Goal: Task Accomplishment & Management: Manage account settings

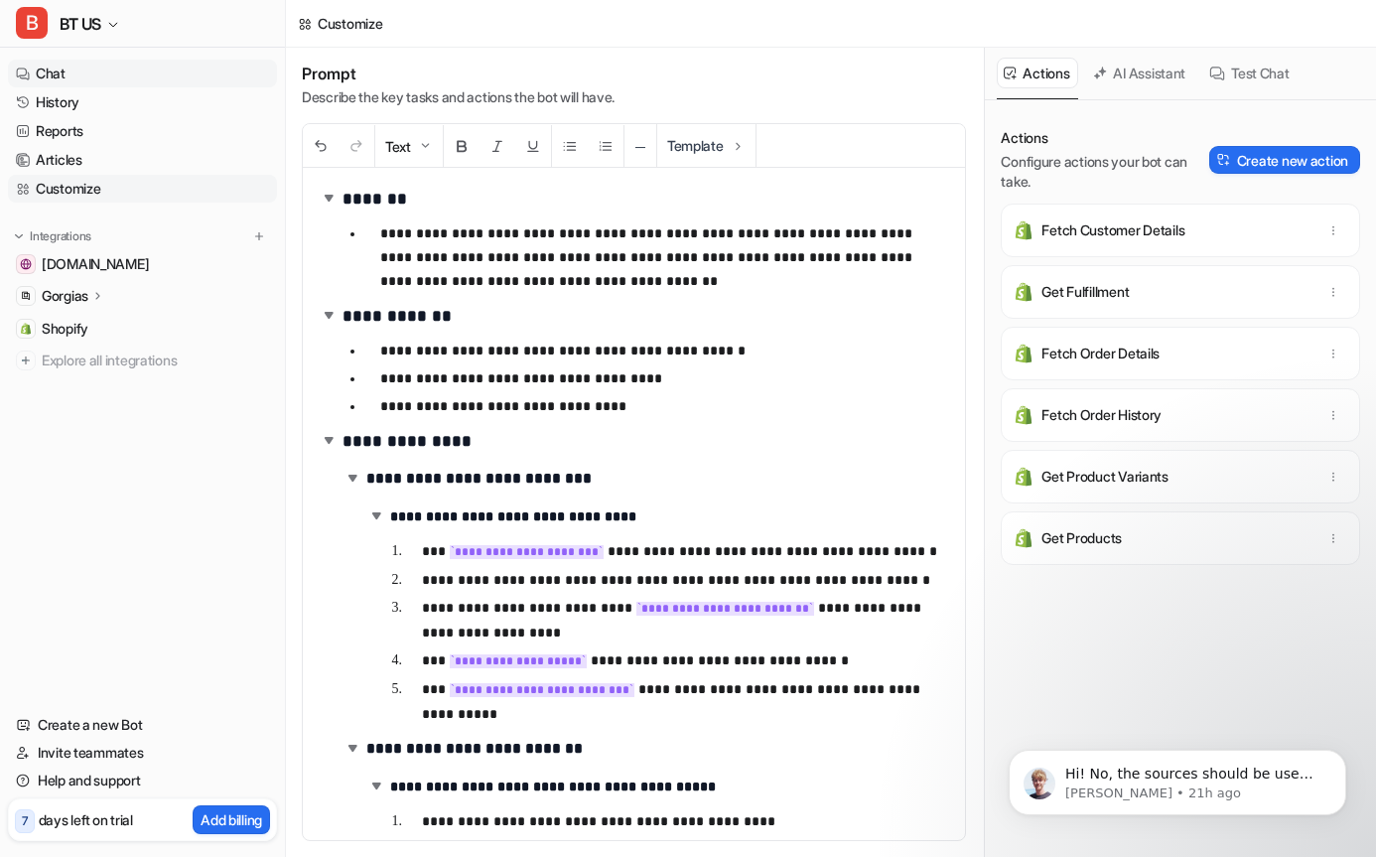
click at [60, 73] on link "Chat" at bounding box center [142, 74] width 269 height 28
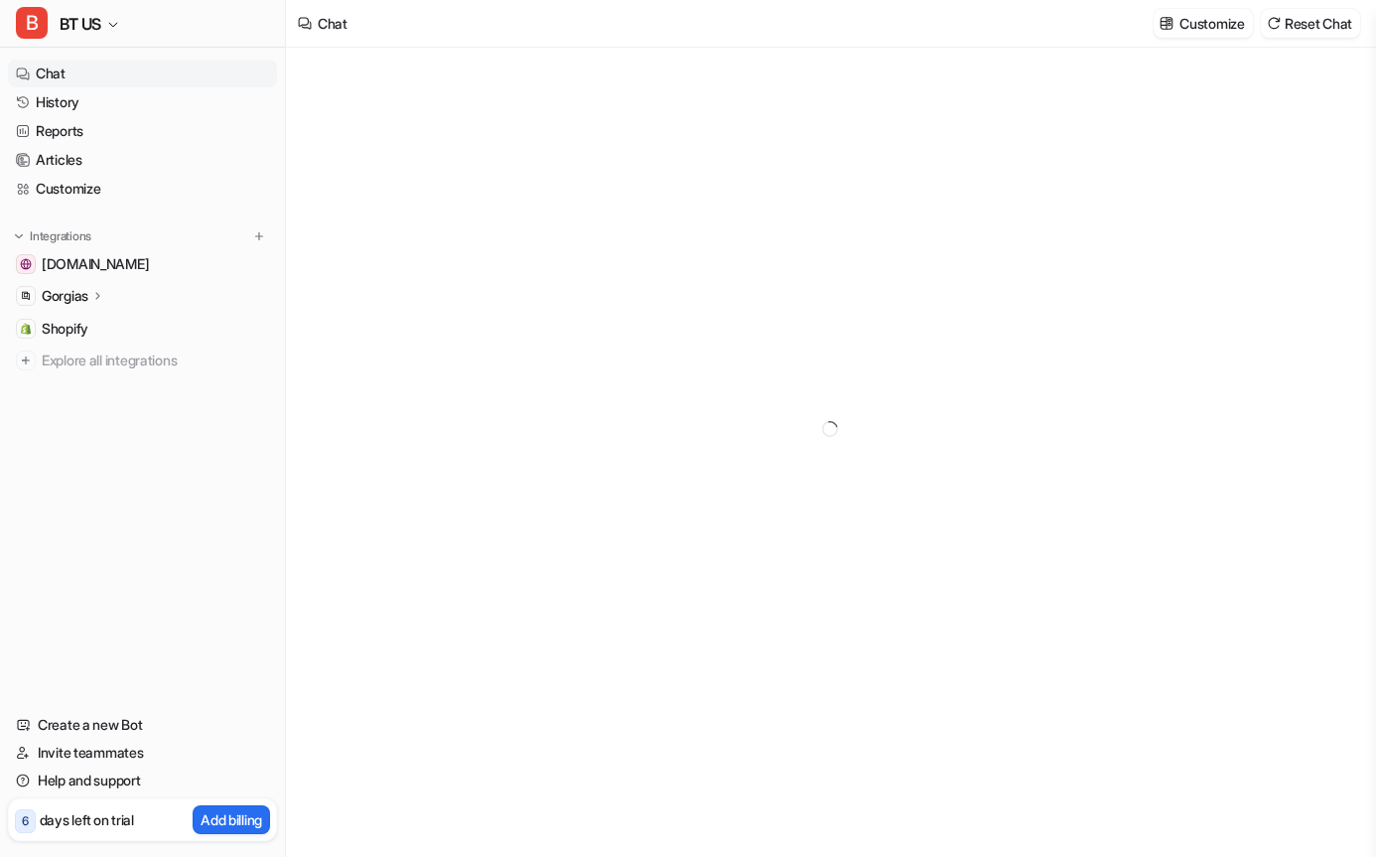
type textarea "**********"
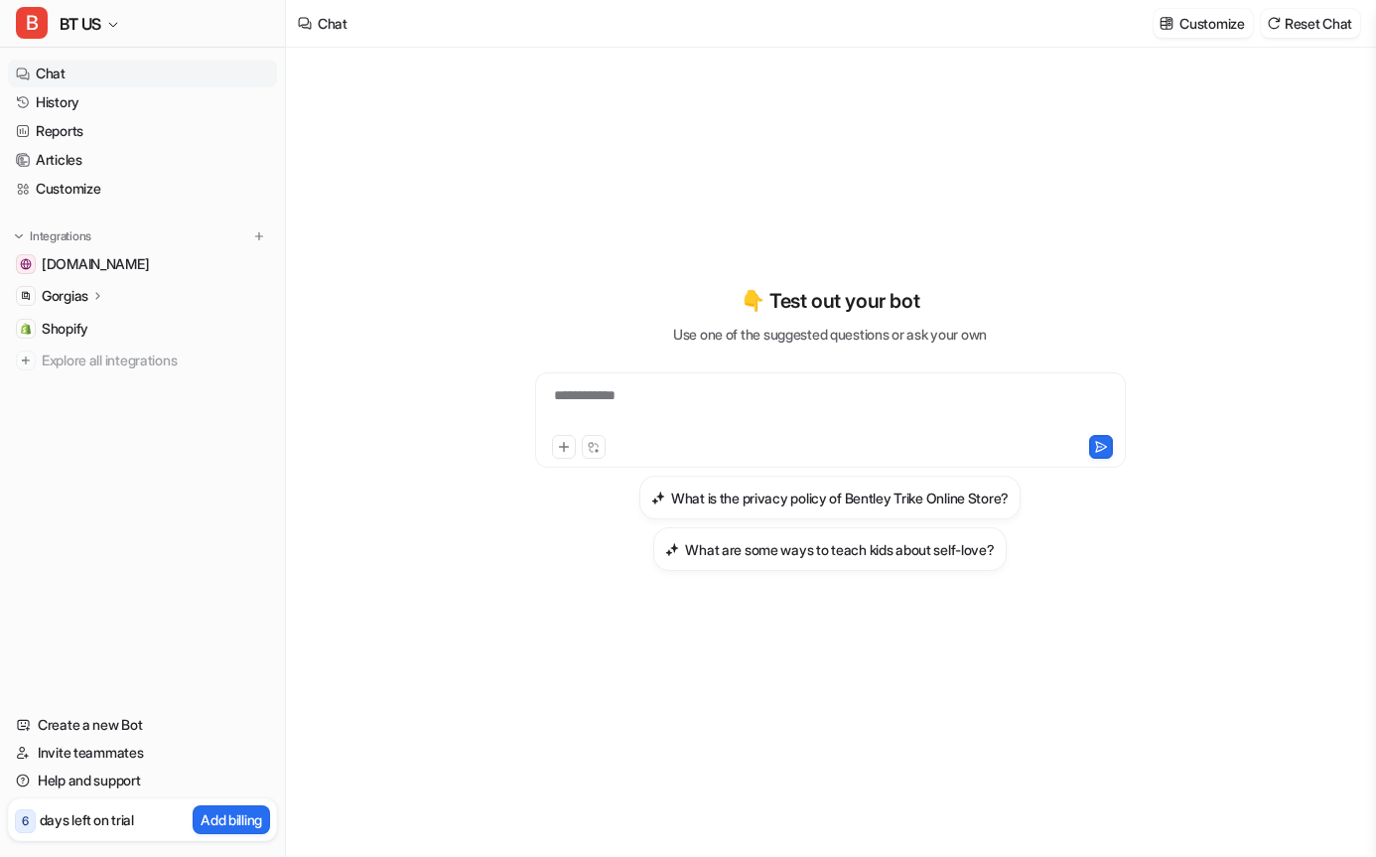
click at [631, 385] on div "**********" at bounding box center [830, 408] width 581 height 46
paste div "To enrich screen reader interactions, please activate Accessibility in Grammarl…"
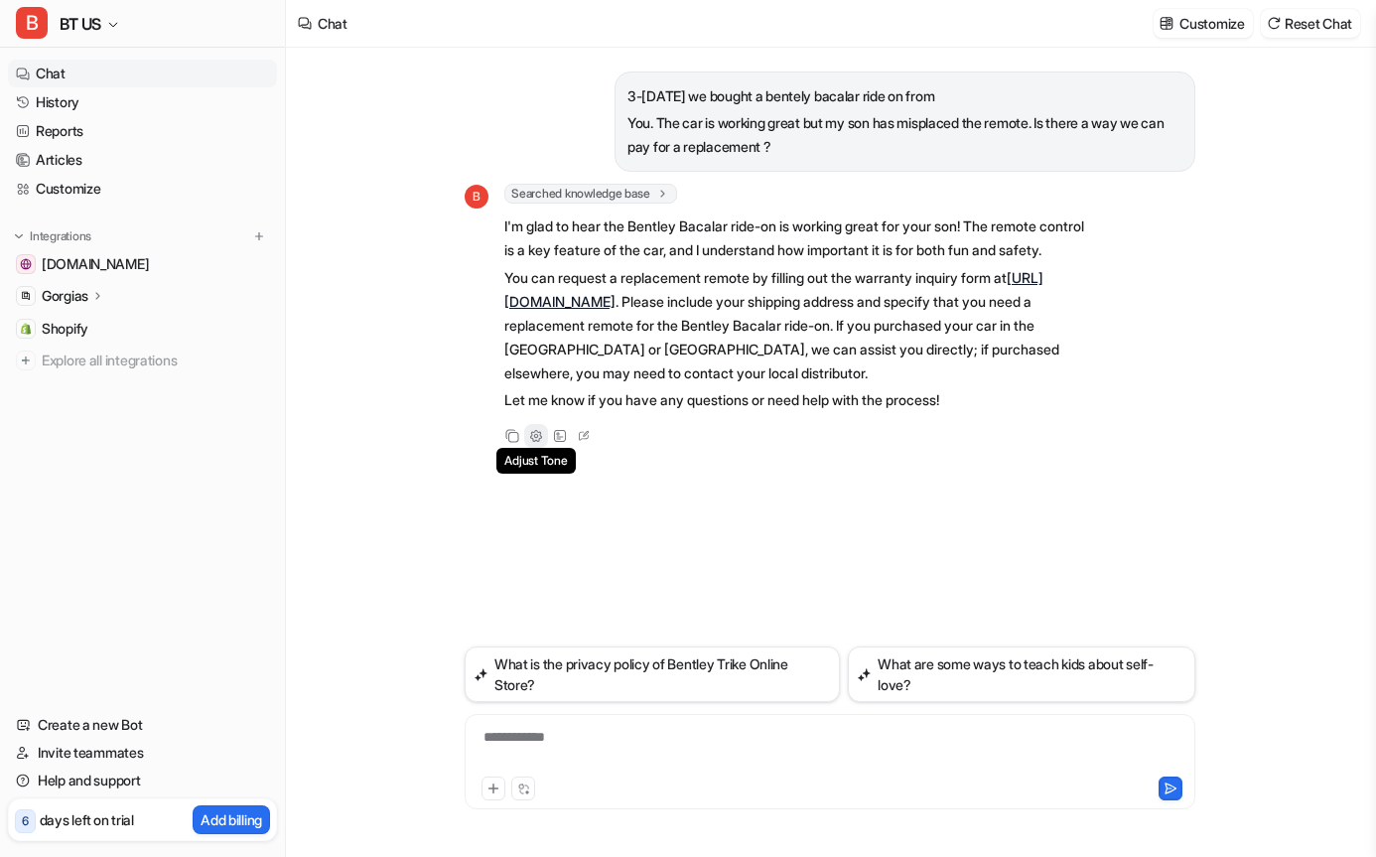
click at [533, 443] on icon at bounding box center [536, 436] width 14 height 14
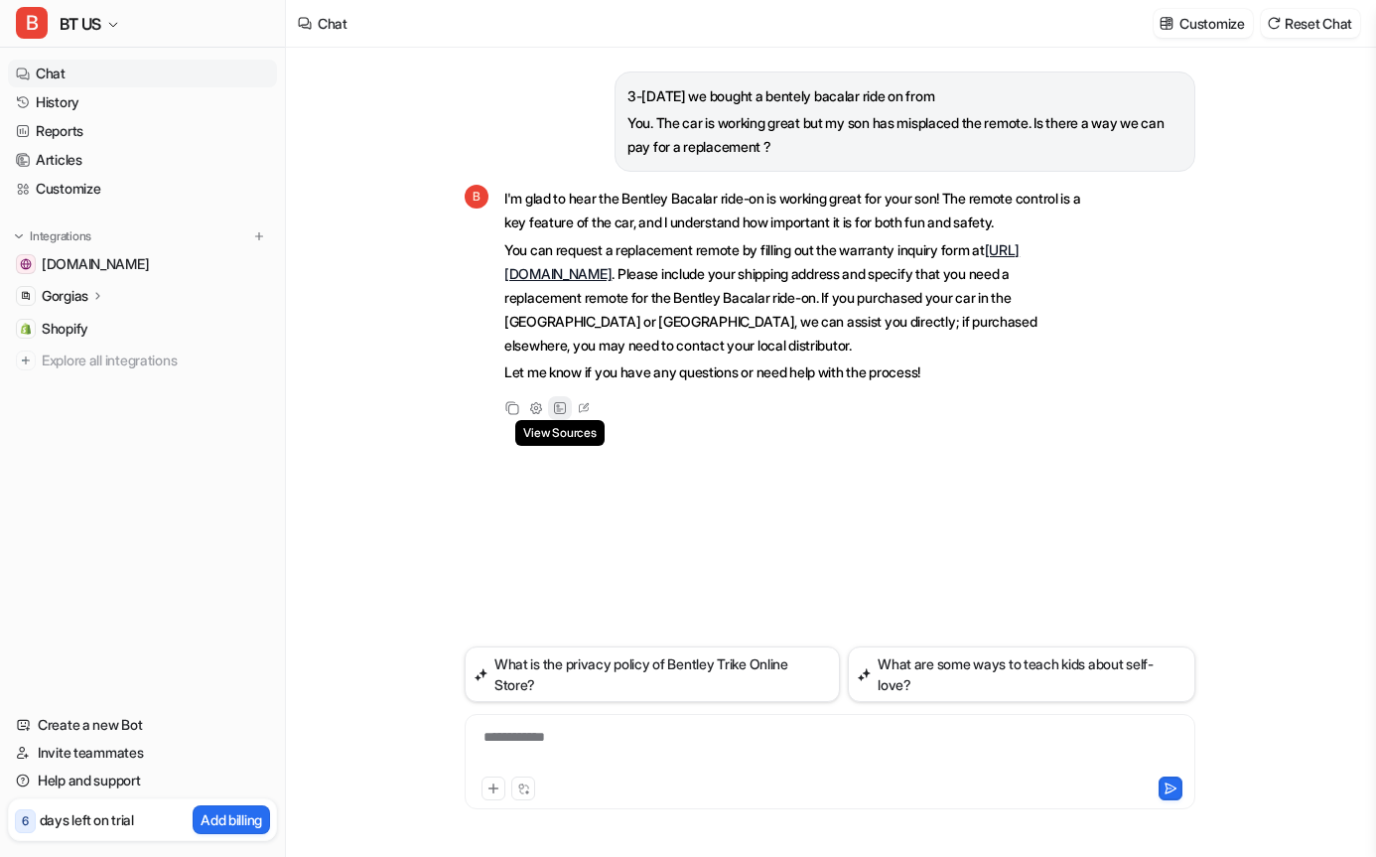
click at [567, 420] on div "View Sources" at bounding box center [560, 408] width 24 height 24
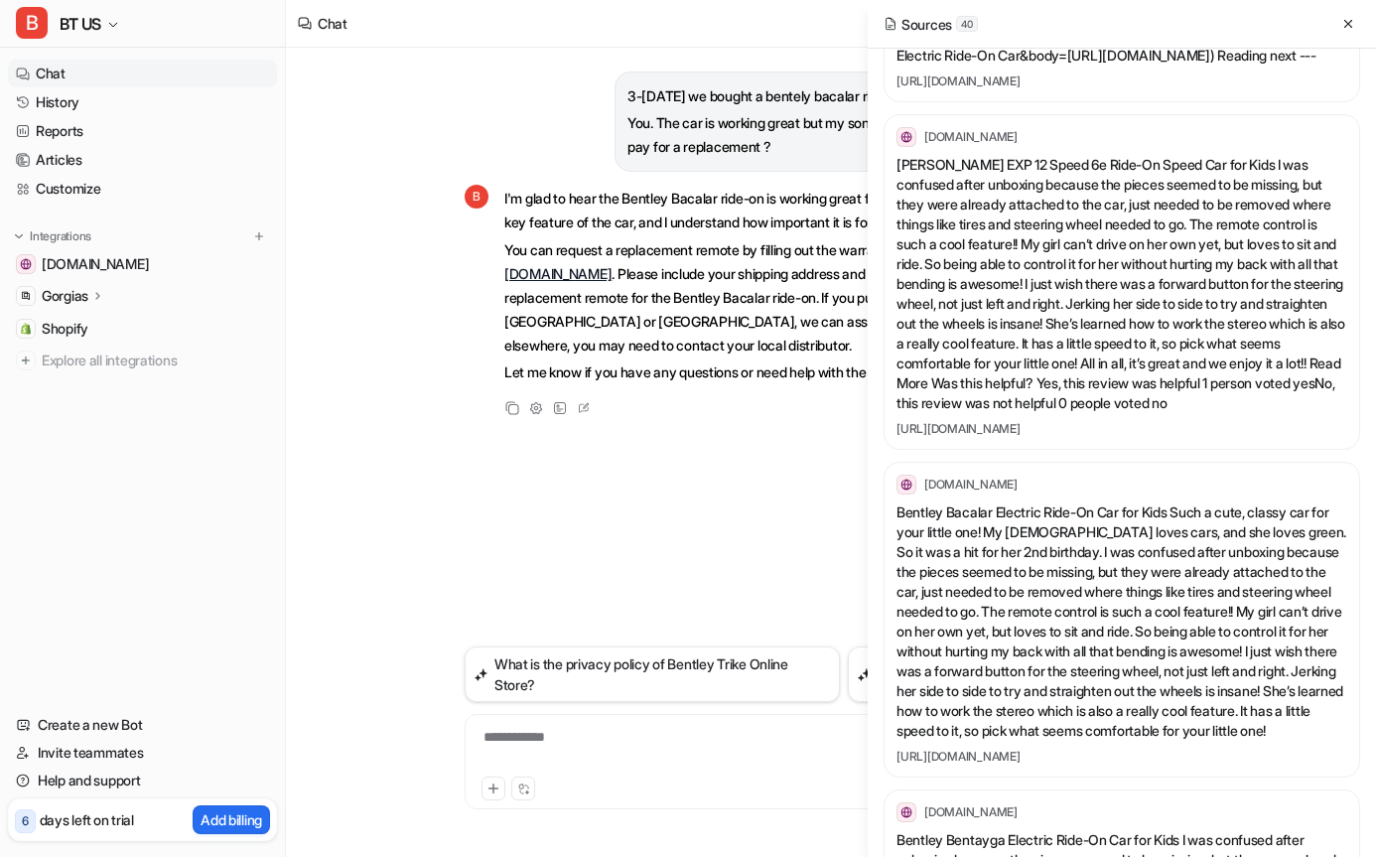
scroll to position [2697, 0]
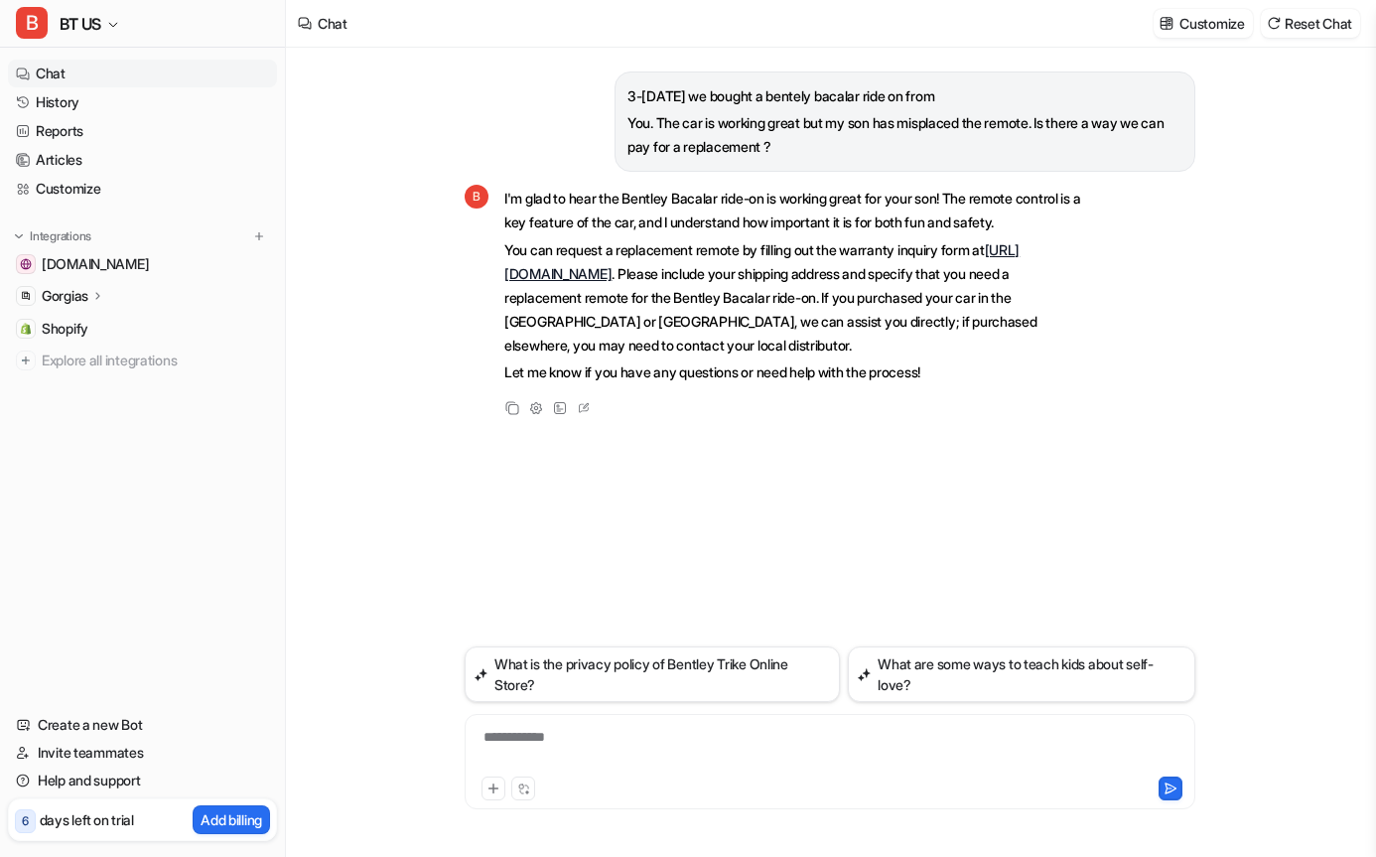
click at [755, 564] on div "3-4 months ago we bought a bentely bacalar ride on from You. The car is working…" at bounding box center [830, 347] width 731 height 599
click at [591, 421] on icon at bounding box center [584, 408] width 20 height 26
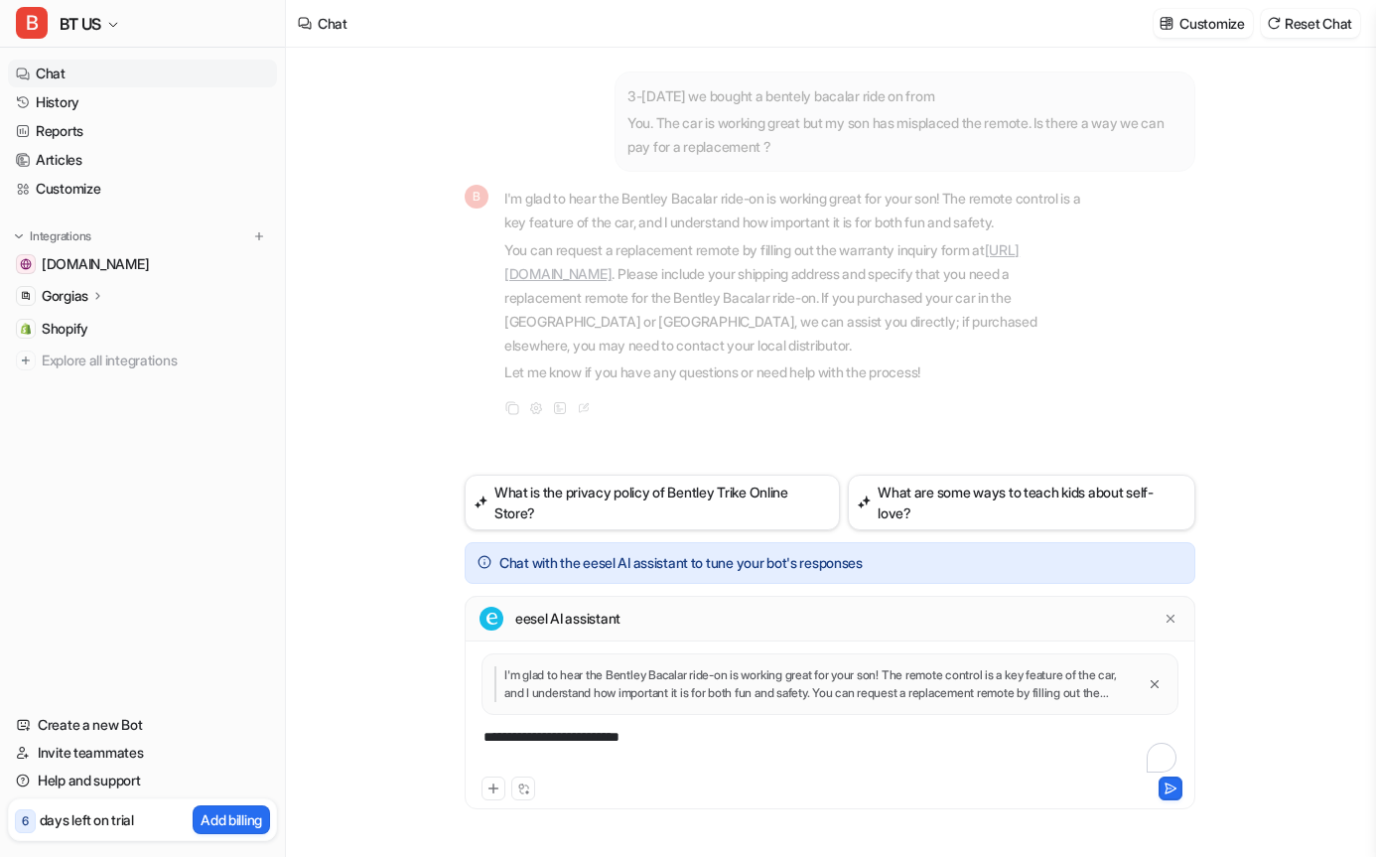
click at [714, 741] on div "**********" at bounding box center [830, 750] width 721 height 46
click at [1166, 789] on icon at bounding box center [1170, 788] width 14 height 14
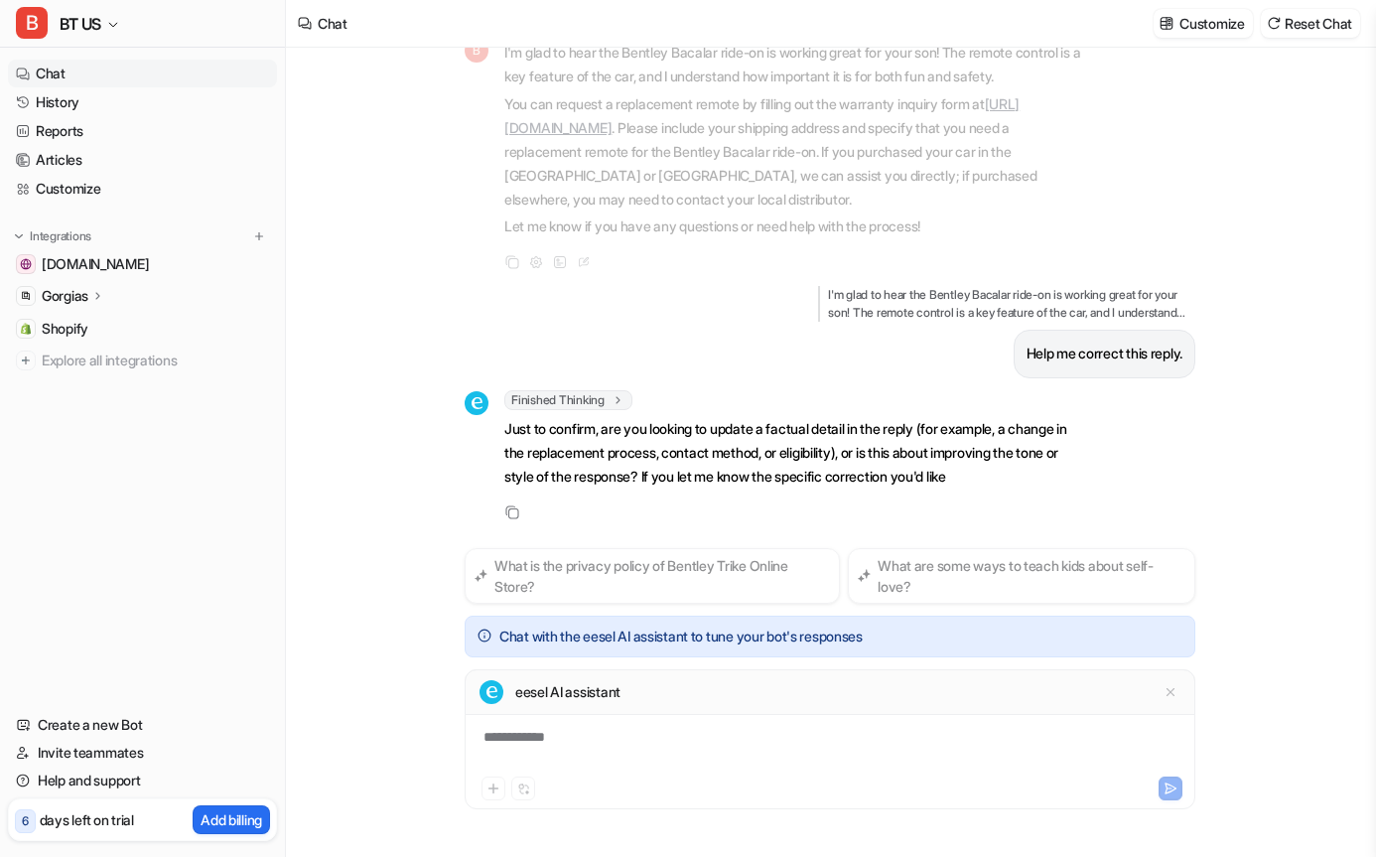
scroll to position [194, 0]
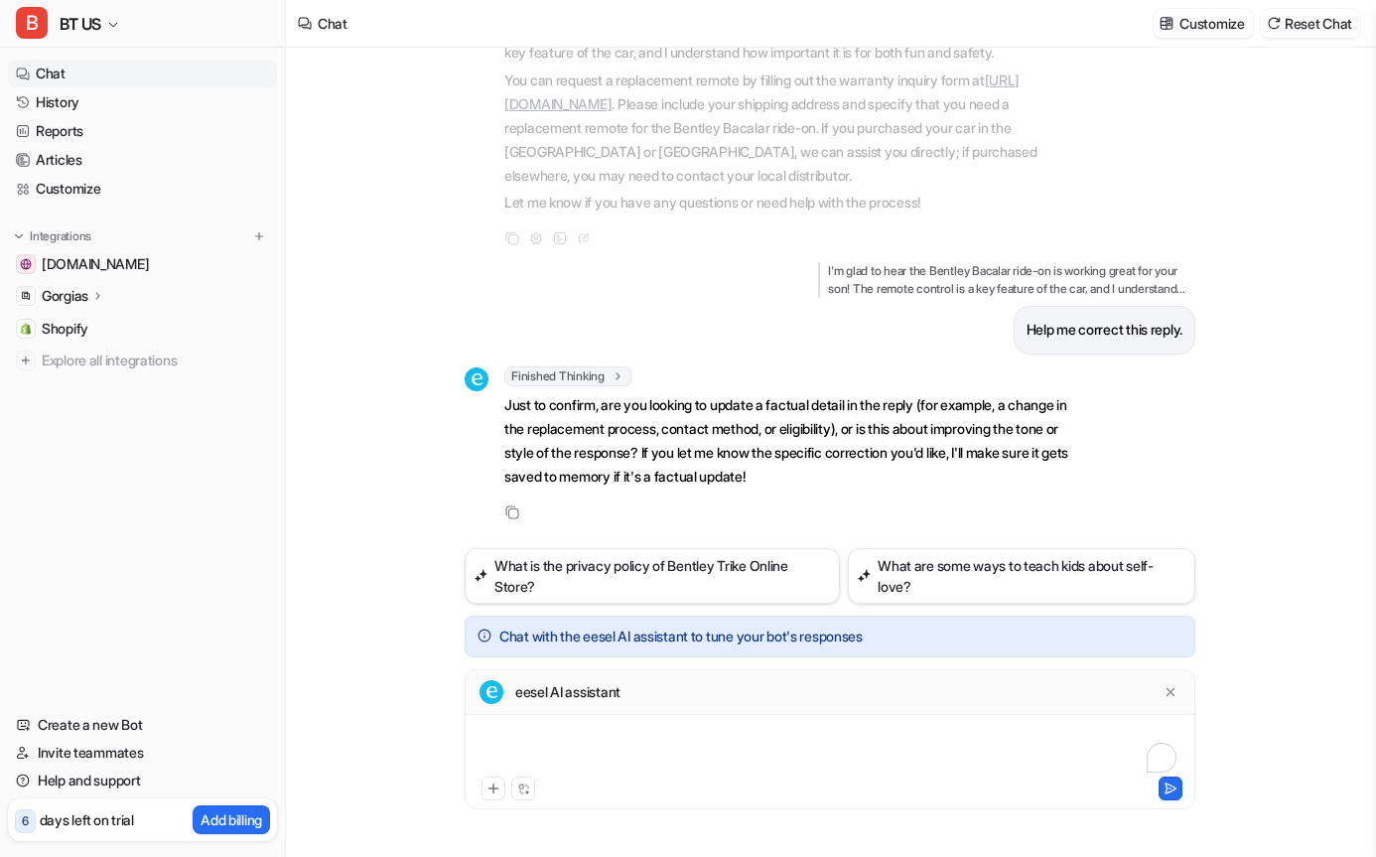
click at [719, 741] on div "To enrich screen reader interactions, please activate Accessibility in Grammarl…" at bounding box center [830, 750] width 721 height 46
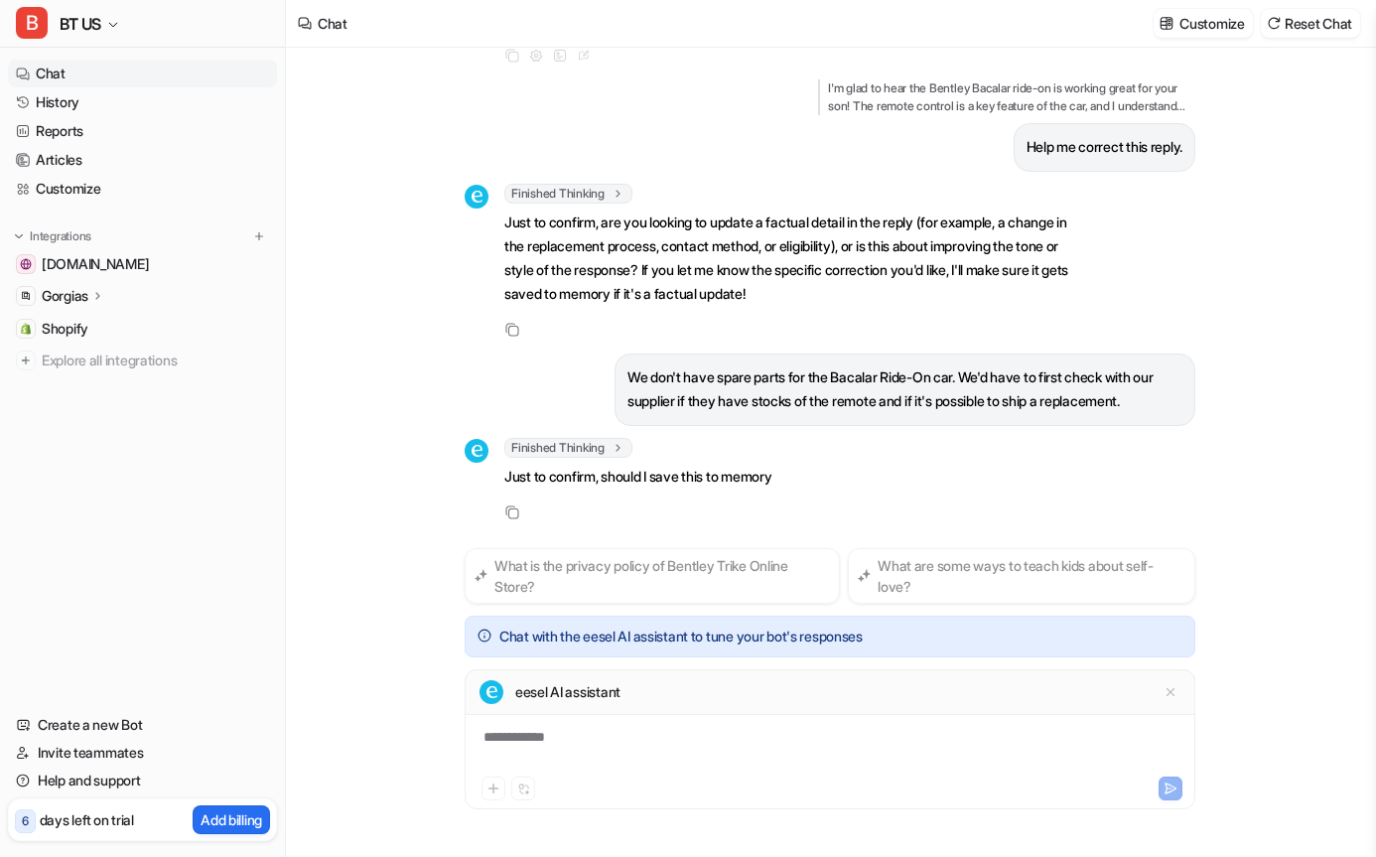
scroll to position [424, 0]
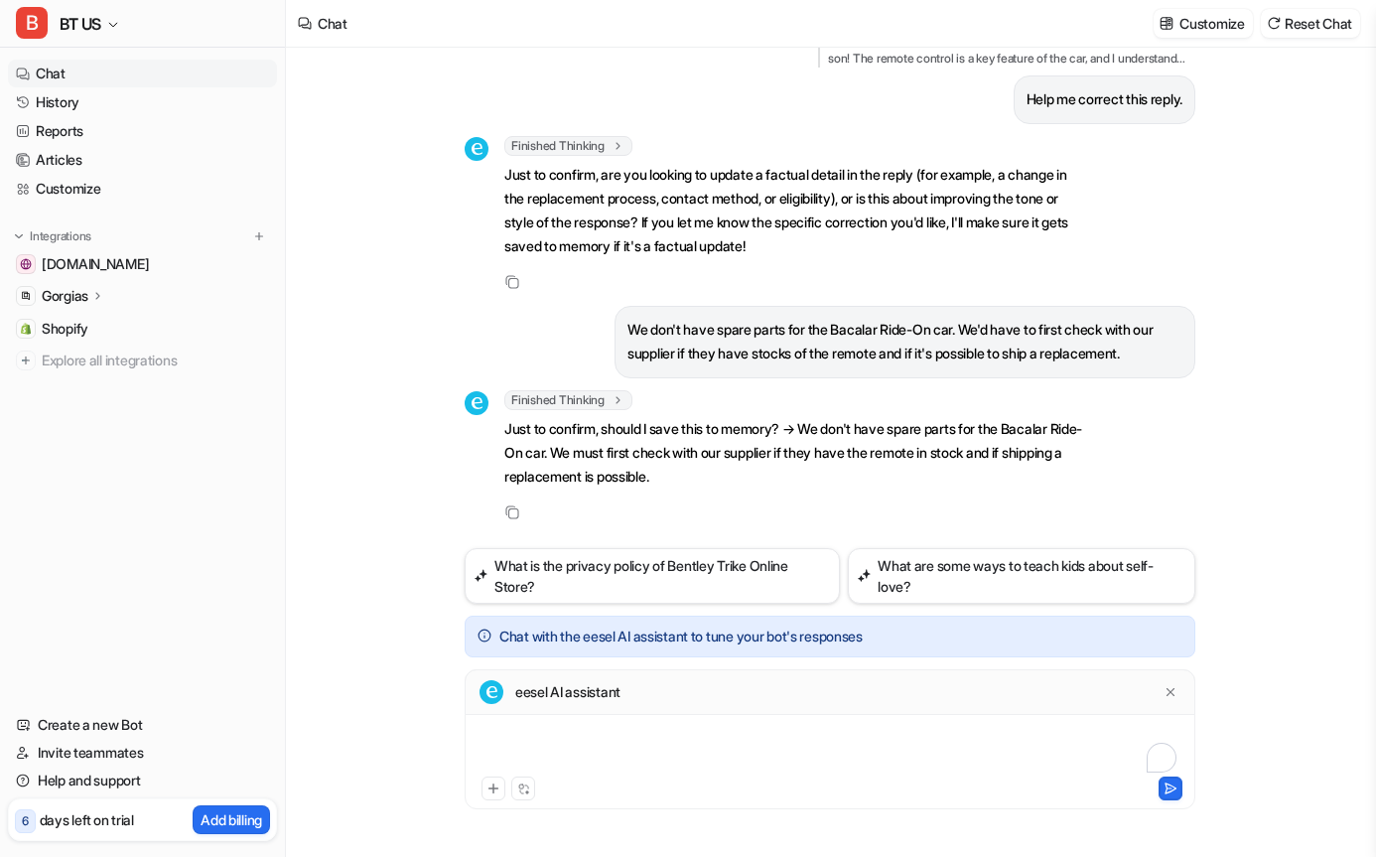
click at [889, 742] on div "To enrich screen reader interactions, please activate Accessibility in Grammarl…" at bounding box center [830, 750] width 721 height 46
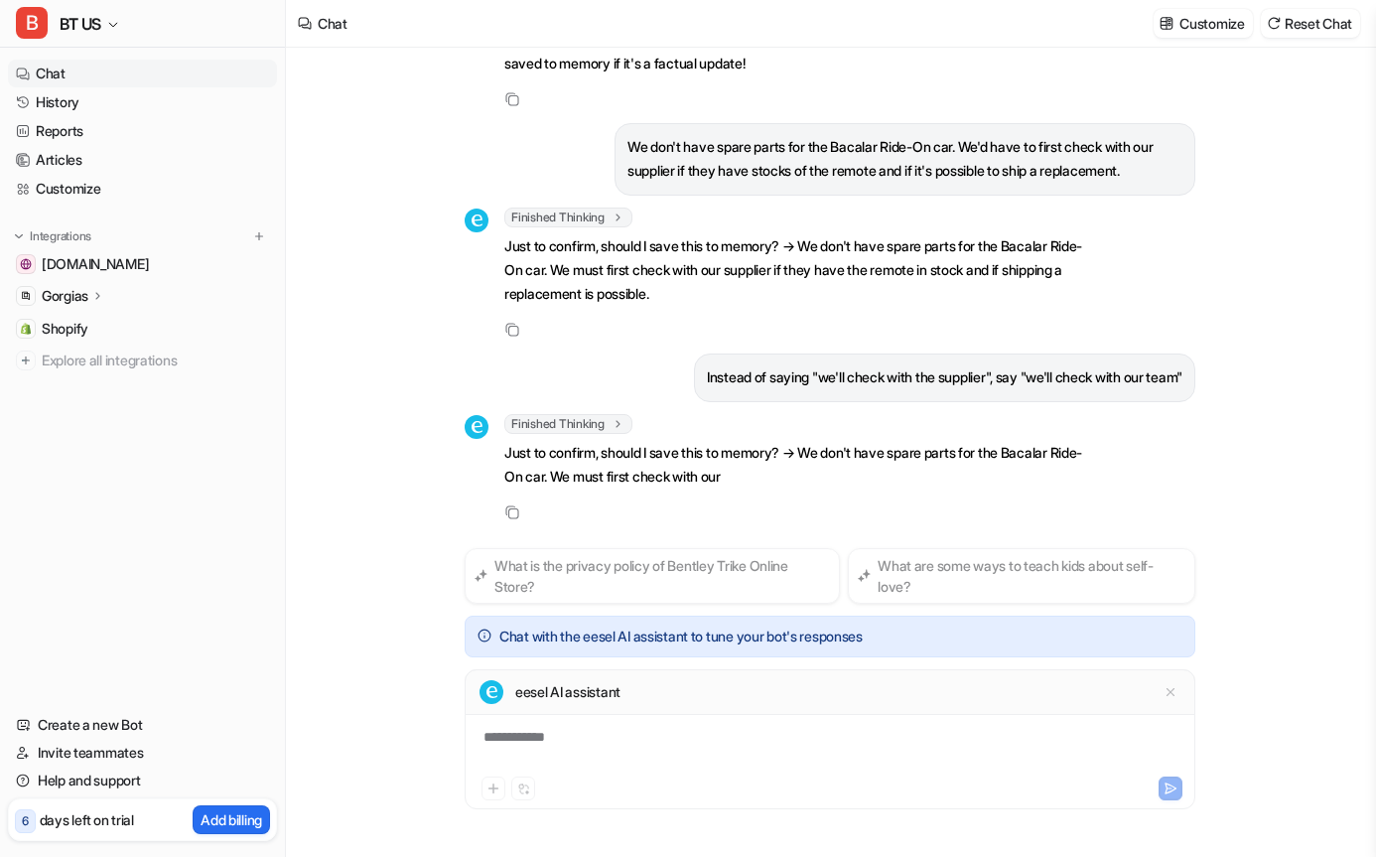
scroll to position [630, 0]
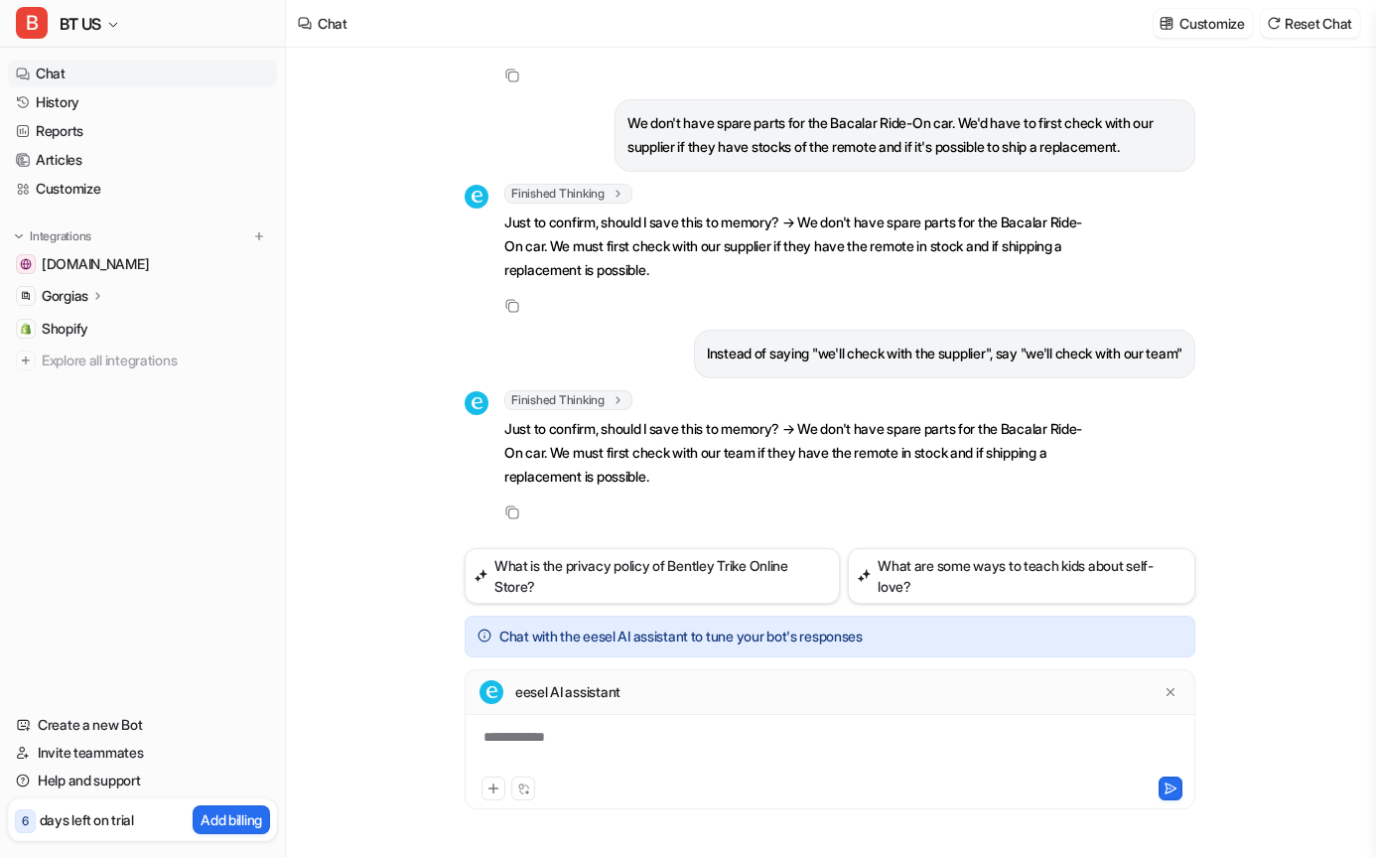
click at [446, 482] on div "**********" at bounding box center [830, 452] width 1088 height 809
click at [809, 727] on div "To enrich screen reader interactions, please activate Accessibility in Grammarl…" at bounding box center [830, 750] width 721 height 46
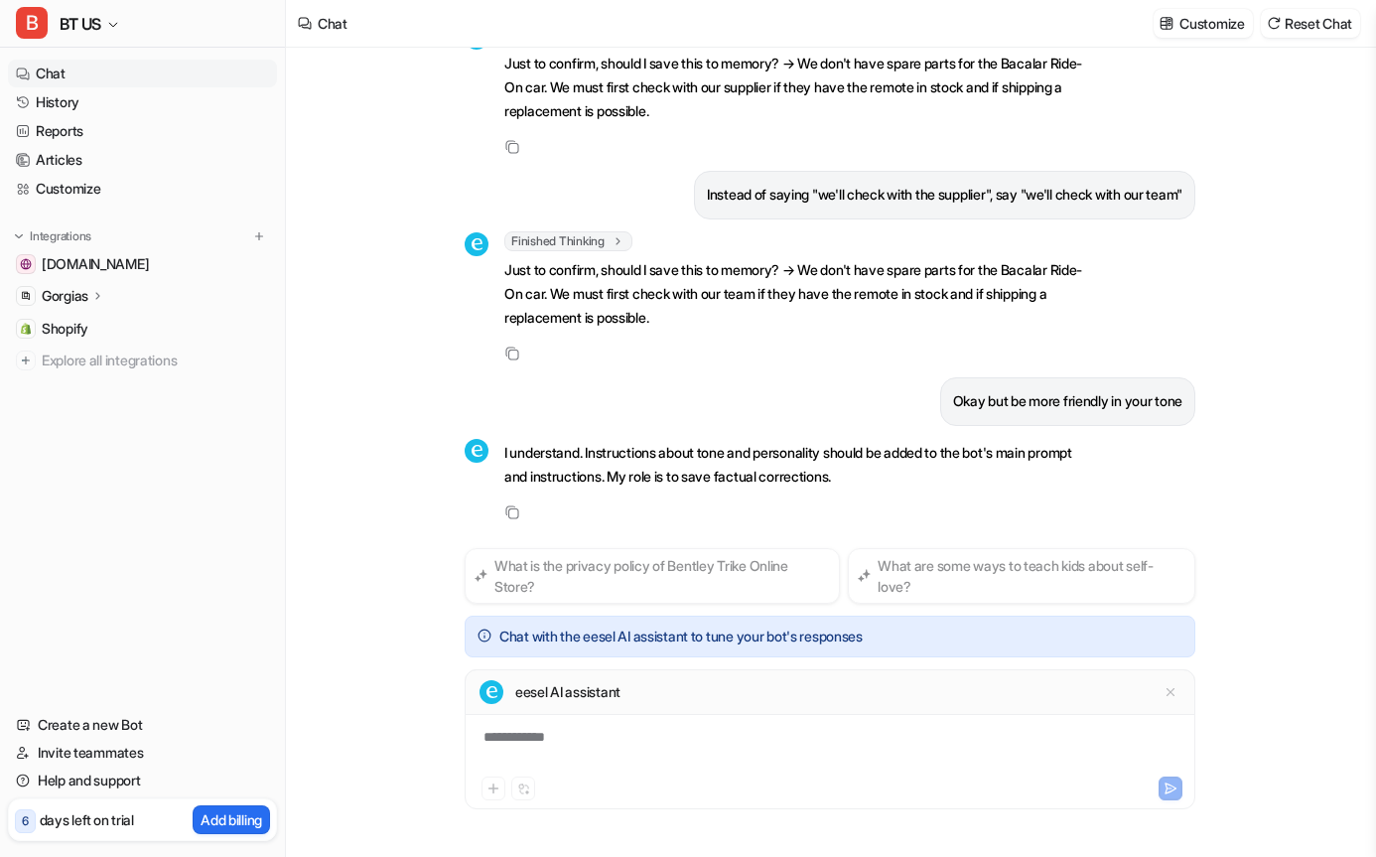
scroll to position [789, 0]
click at [703, 736] on div "To enrich screen reader interactions, please activate Accessibility in Grammarl…" at bounding box center [830, 750] width 721 height 46
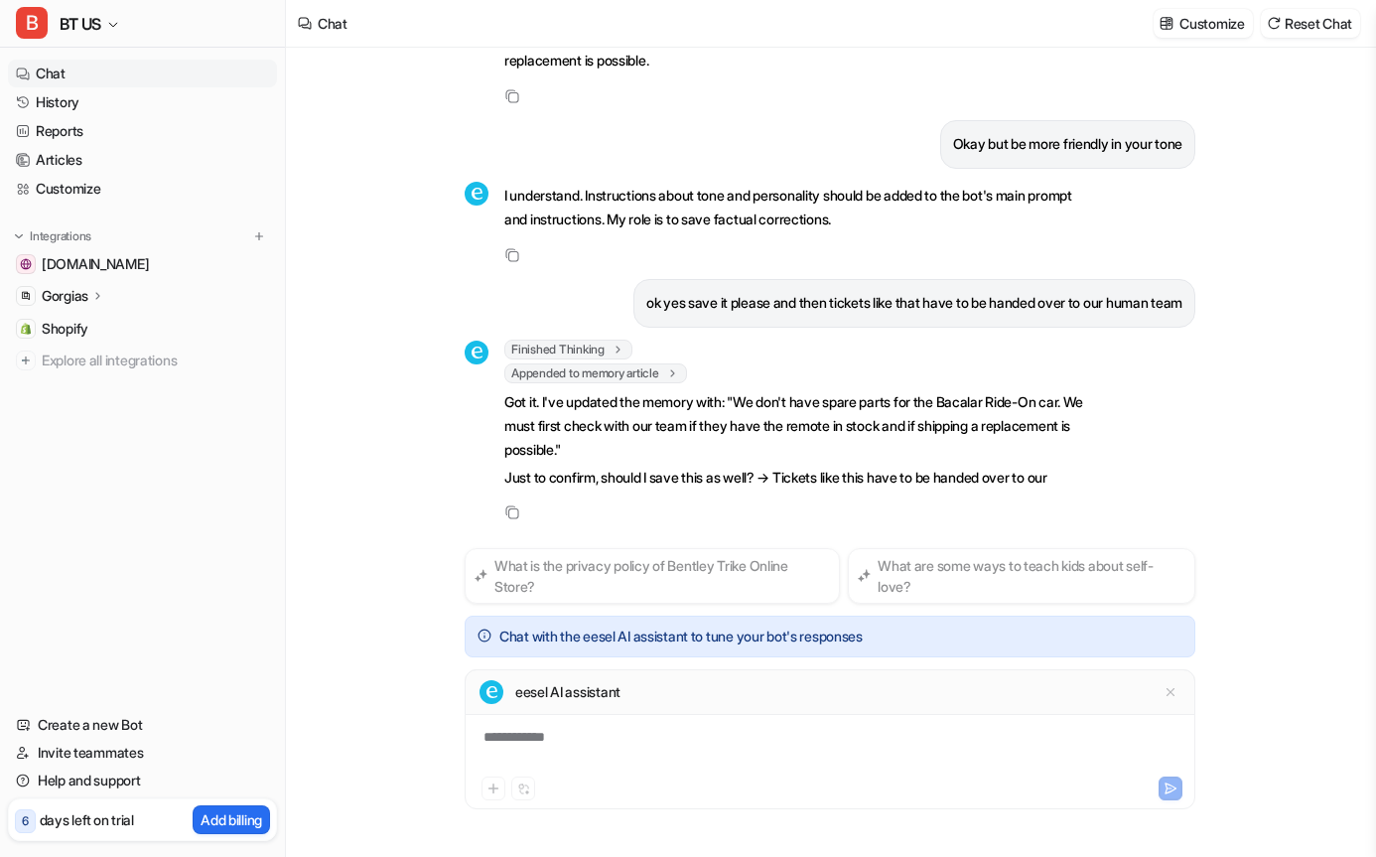
scroll to position [1094, 0]
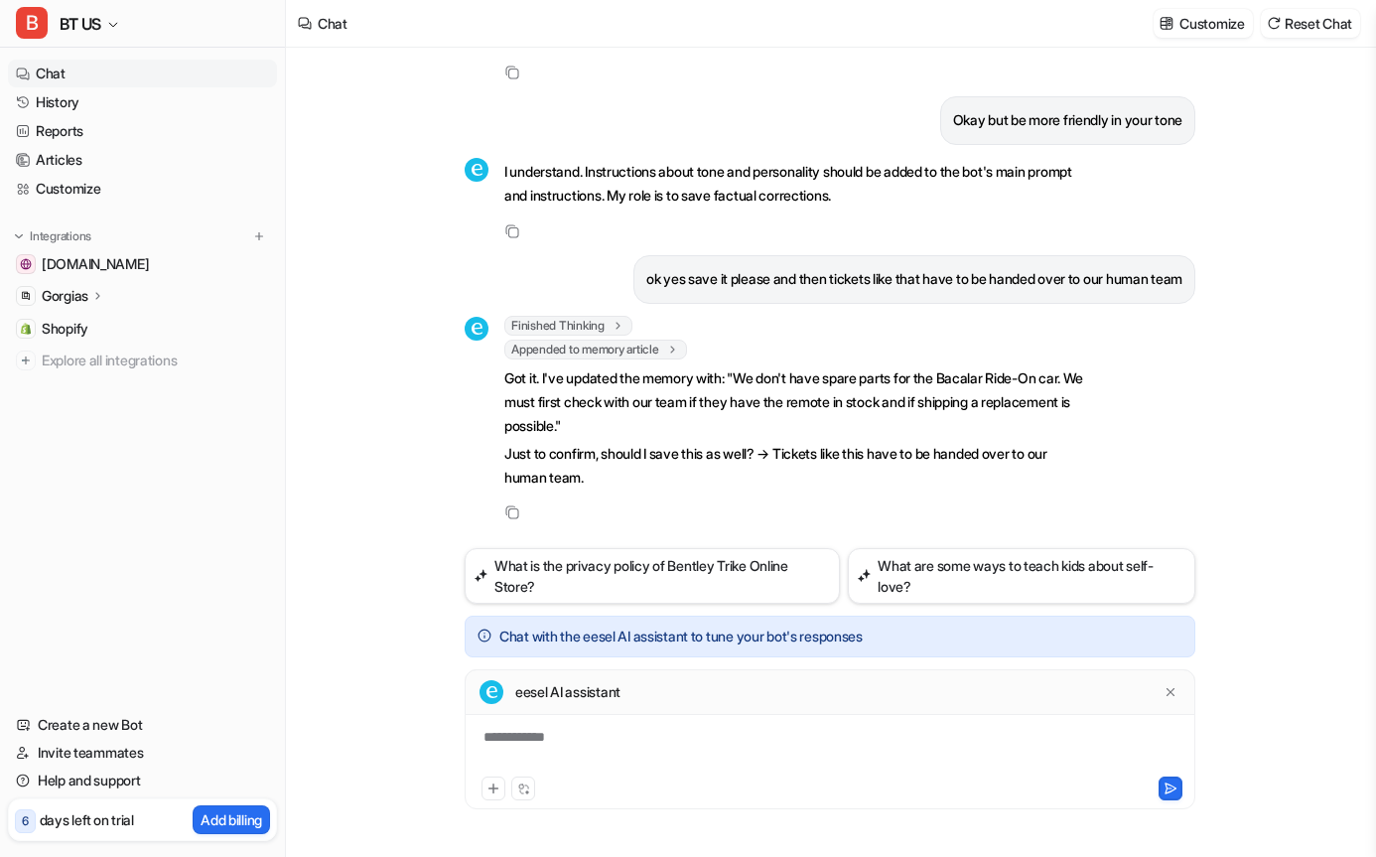
click at [714, 731] on div "**********" at bounding box center [830, 750] width 721 height 46
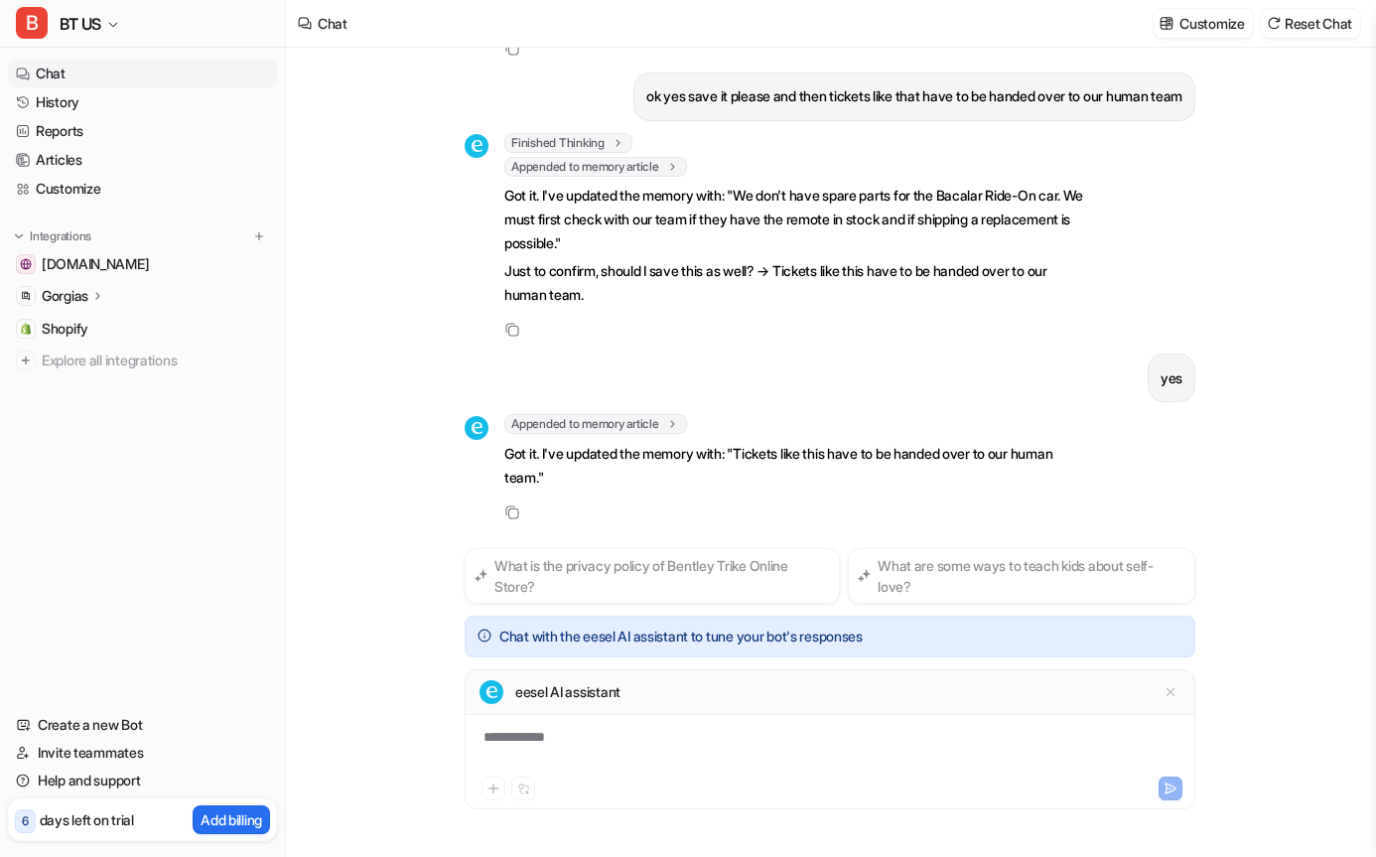
scroll to position [1277, 0]
click at [1327, 21] on button "Reset Chat" at bounding box center [1310, 23] width 99 height 29
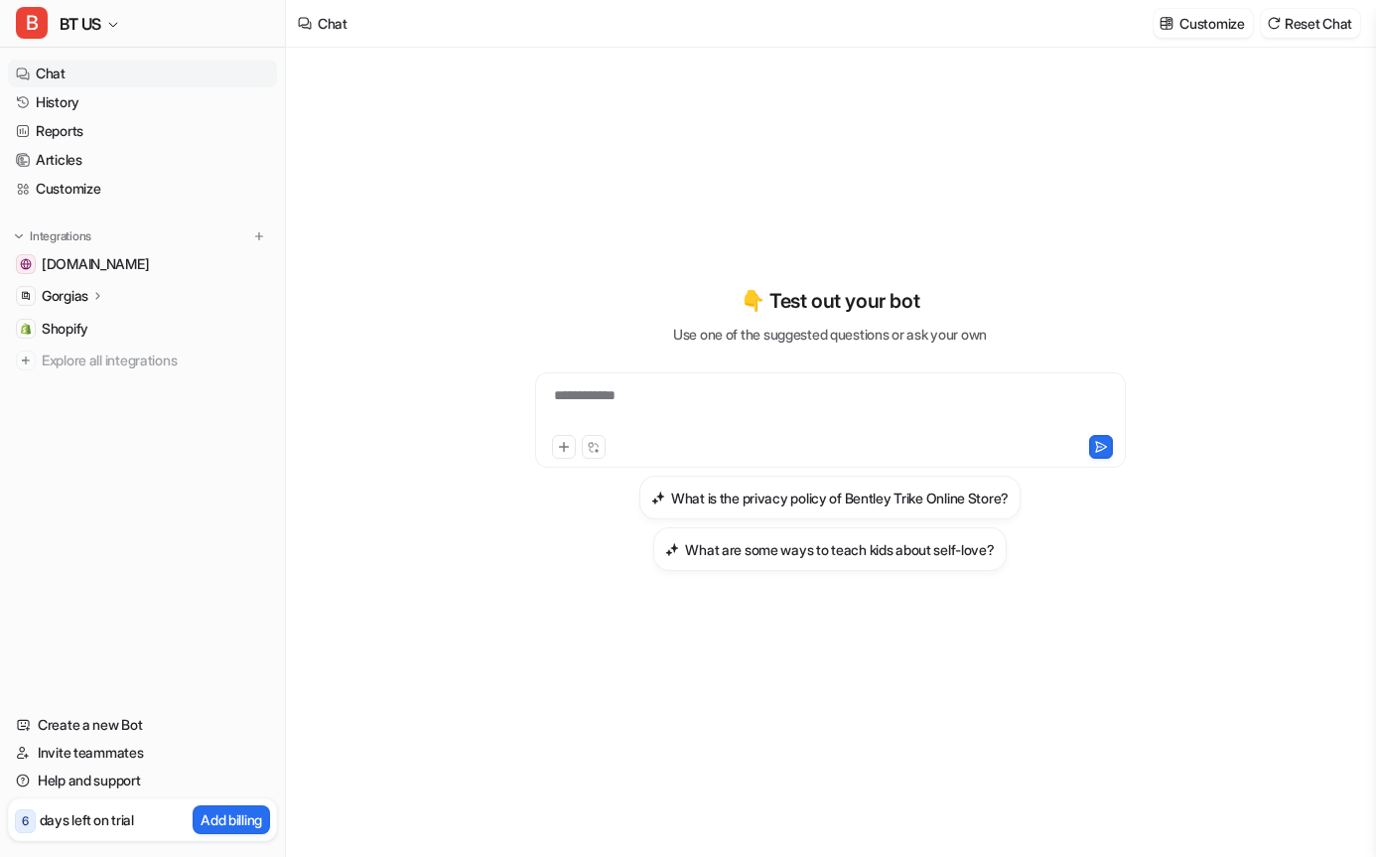
drag, startPoint x: 823, startPoint y: 397, endPoint x: 813, endPoint y: 401, distance: 10.7
click at [813, 401] on div "**********" at bounding box center [830, 408] width 581 height 46
paste div "To enrich screen reader interactions, please activate Accessibility in Grammarl…"
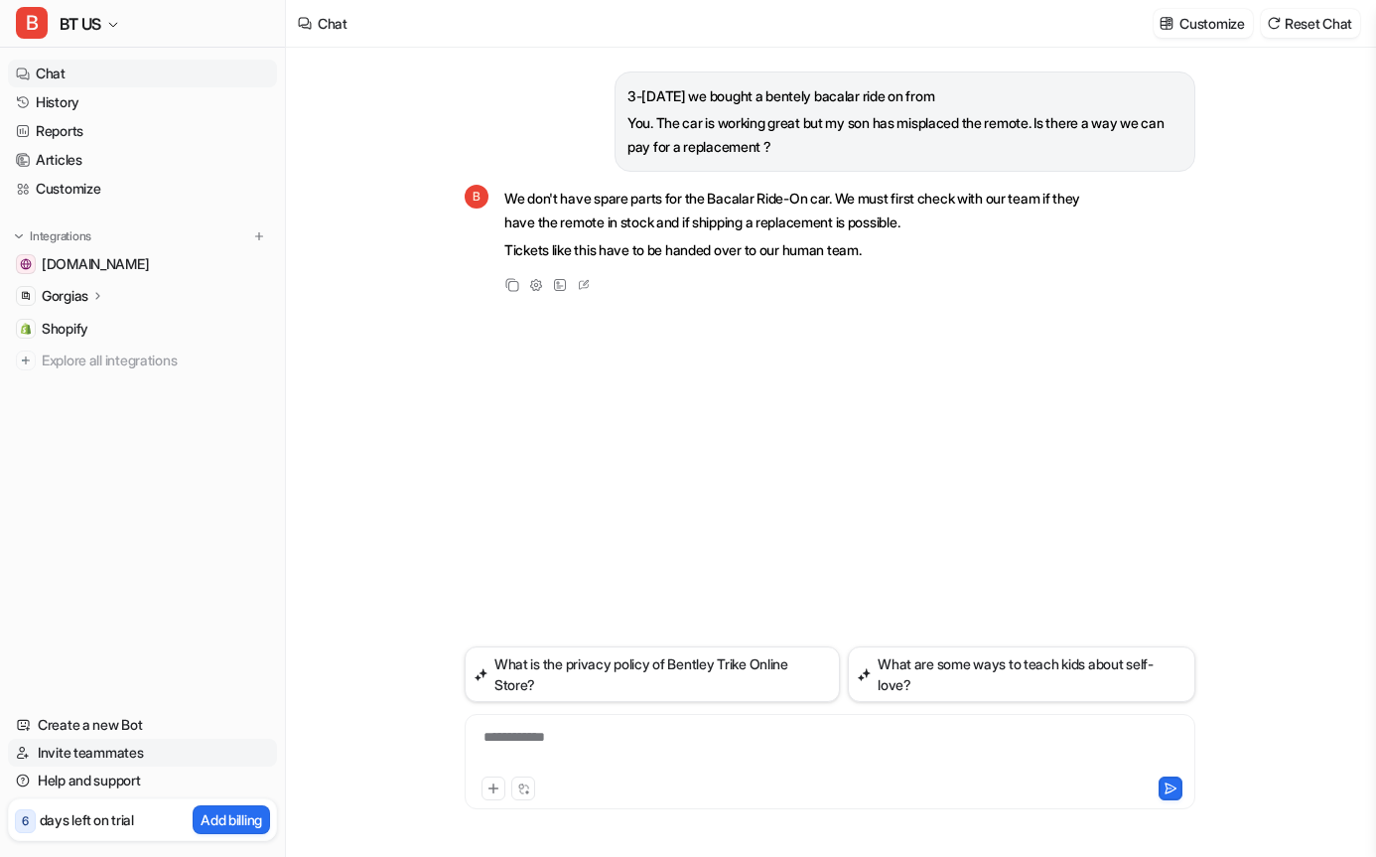
click at [108, 755] on link "Invite teammates" at bounding box center [142, 753] width 269 height 28
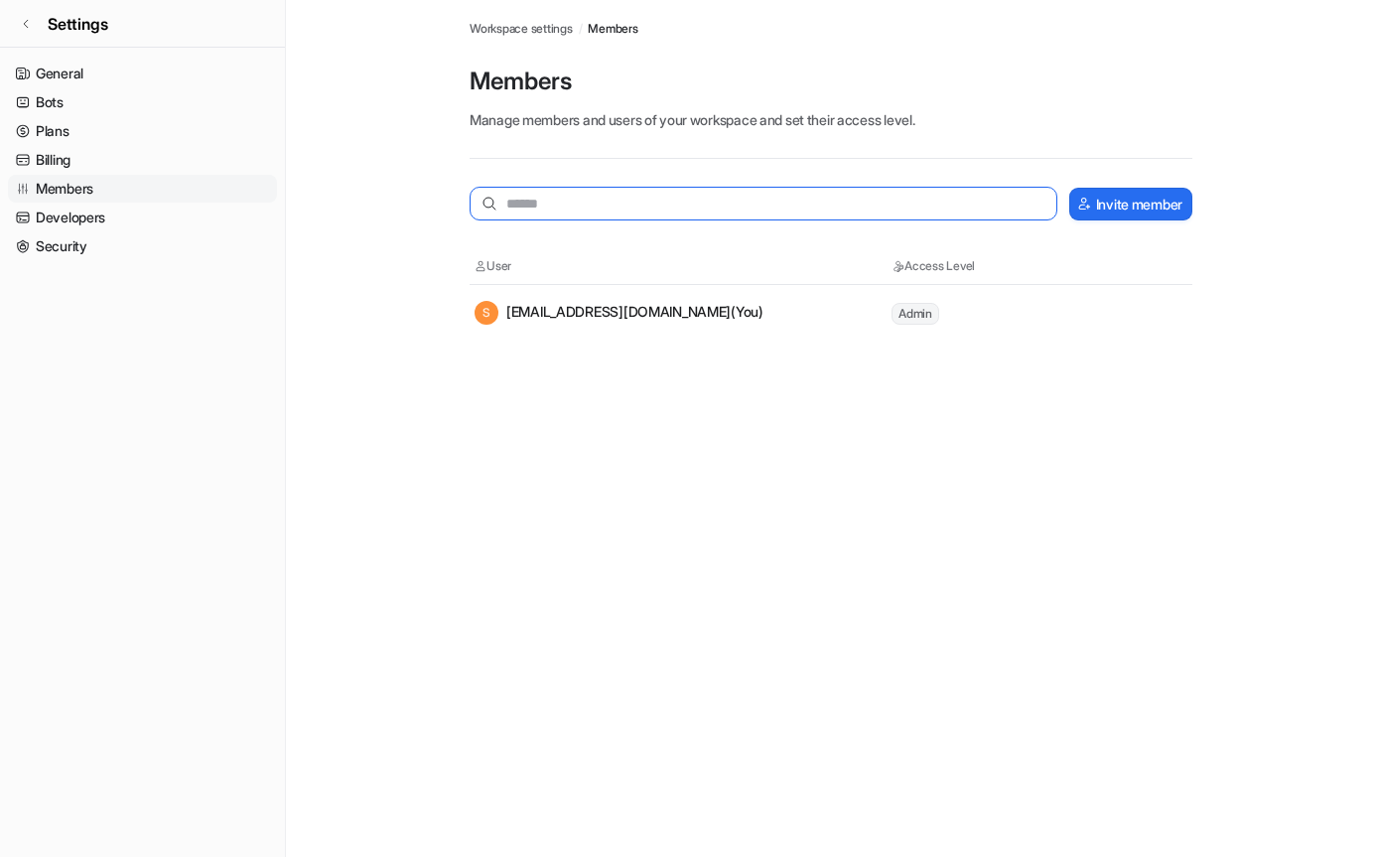
click at [585, 204] on input "text" at bounding box center [764, 204] width 588 height 34
paste input "**********"
type input "**********"
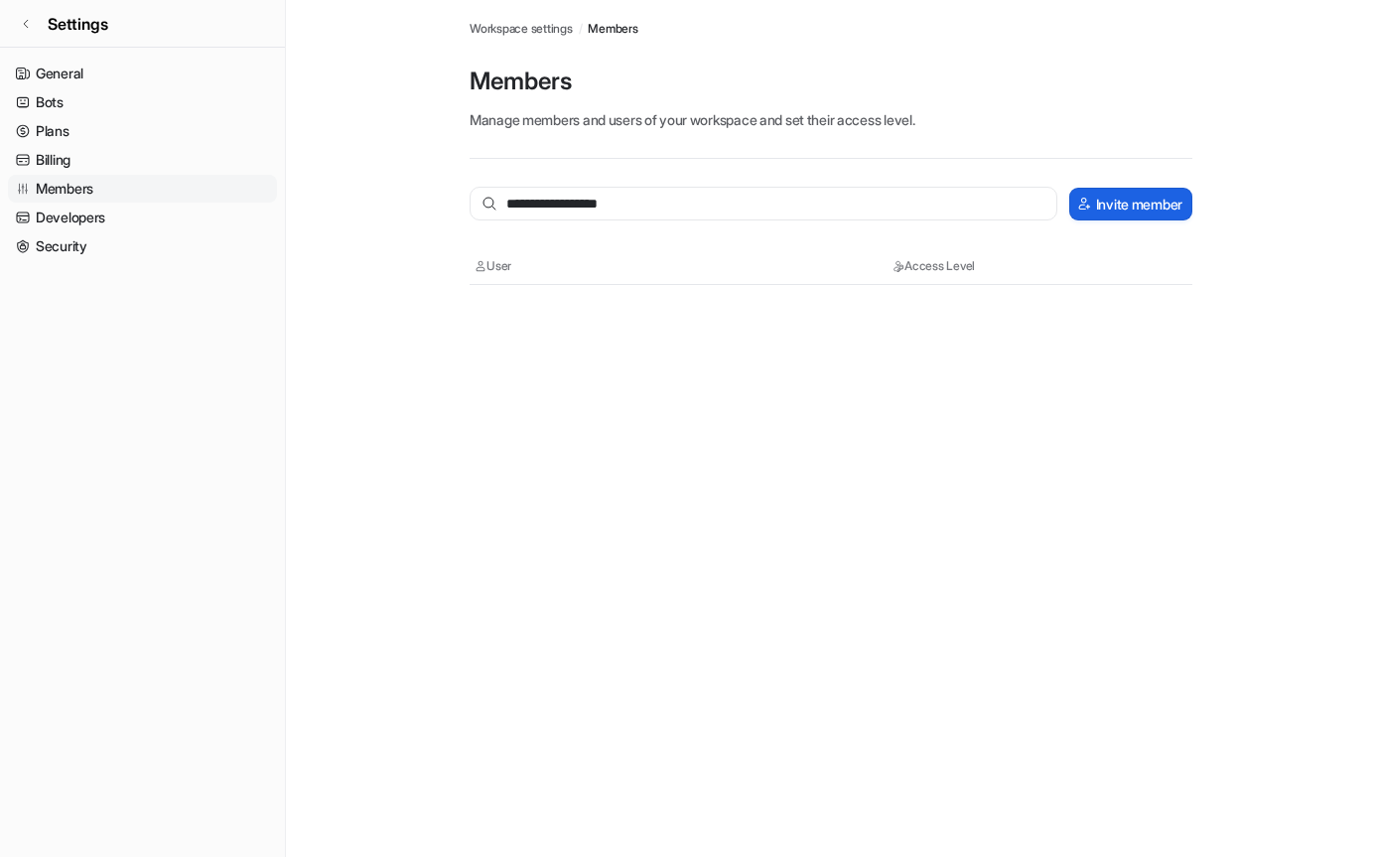
click at [1157, 202] on button "Invite member" at bounding box center [1130, 204] width 123 height 33
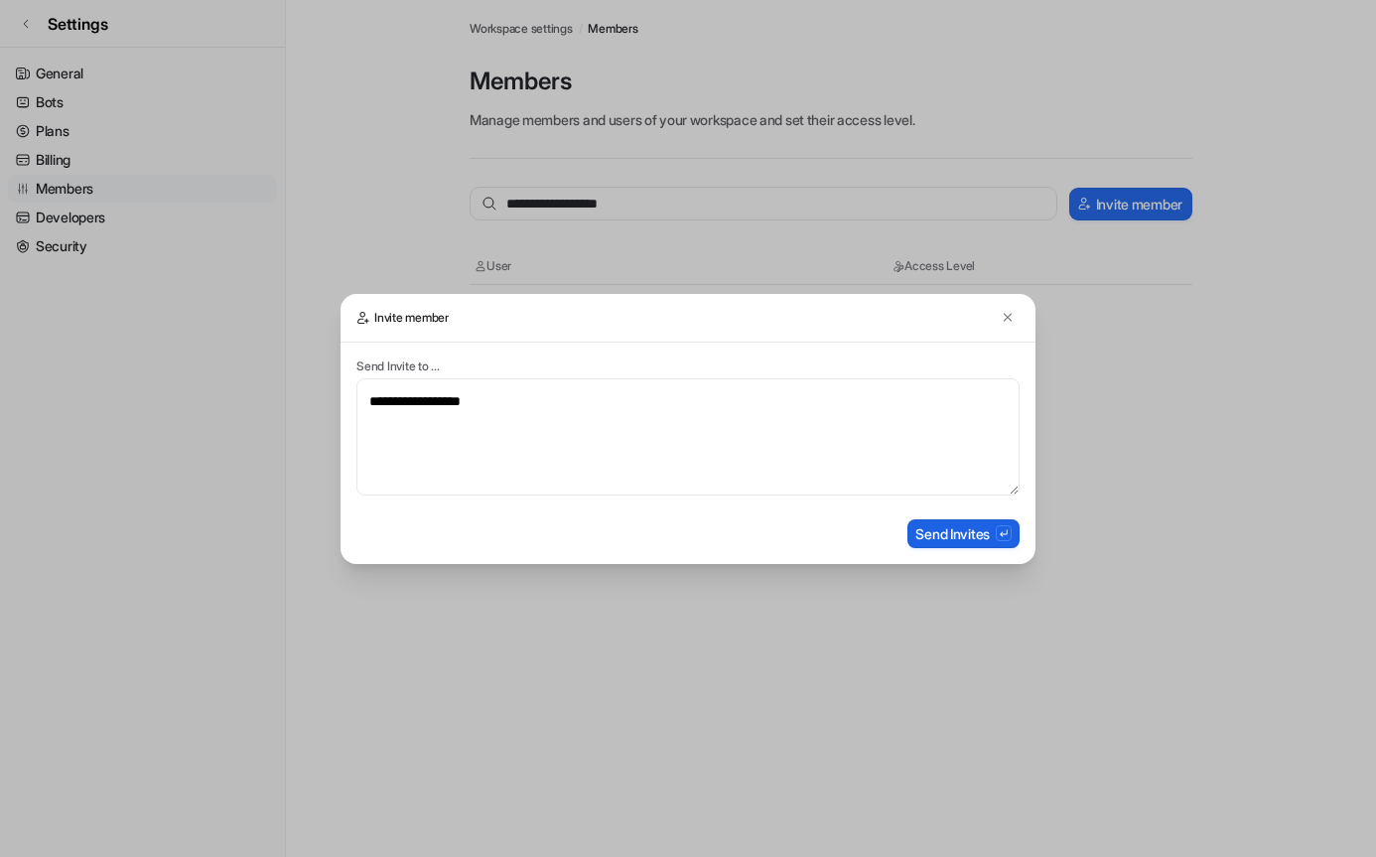
click at [974, 539] on button "Send Invites" at bounding box center [963, 533] width 112 height 29
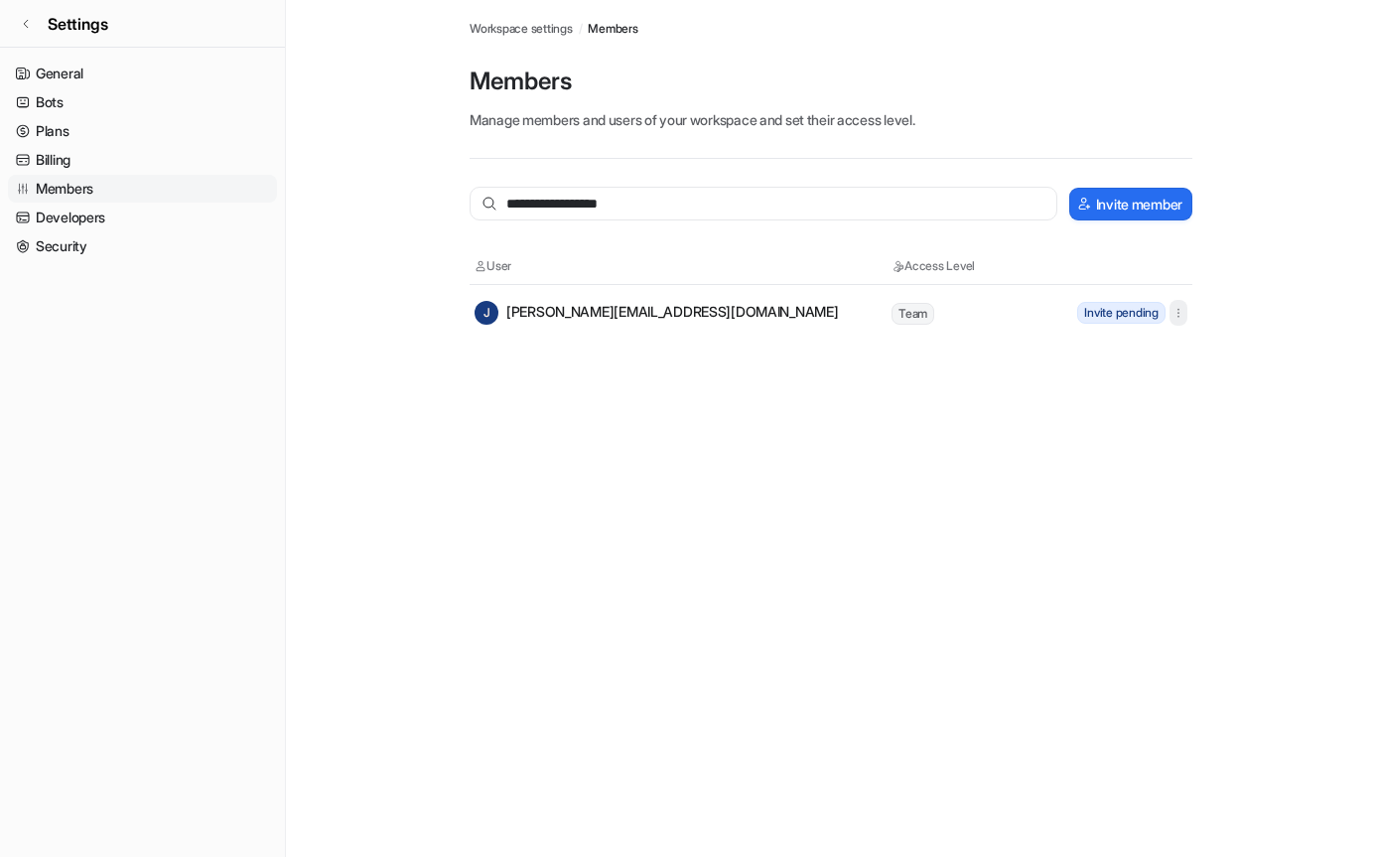
click at [1180, 314] on icon "button" at bounding box center [1178, 313] width 14 height 14
click at [1212, 314] on main "**********" at bounding box center [831, 170] width 1090 height 340
click at [53, 129] on link "Plans" at bounding box center [142, 131] width 269 height 28
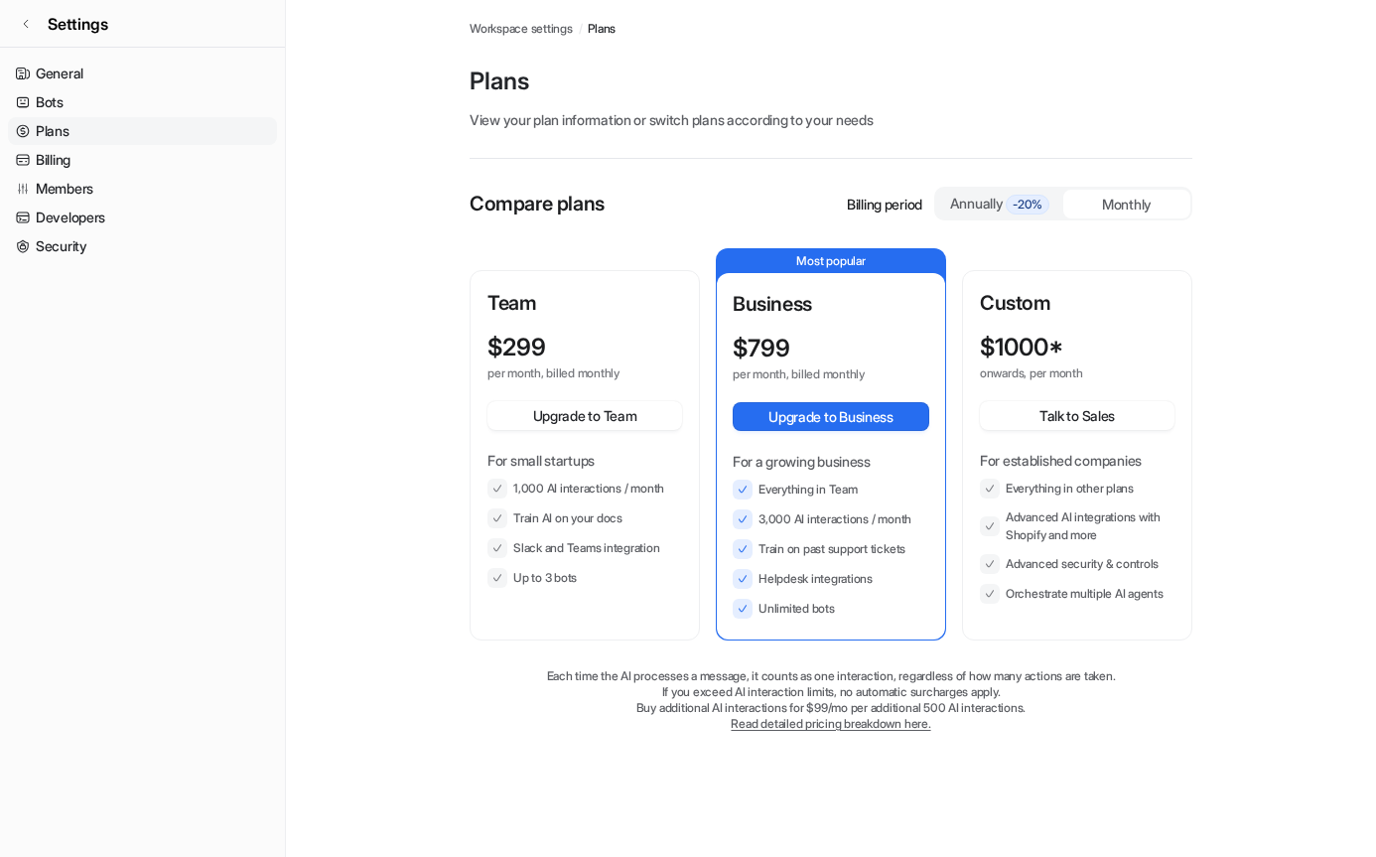
click at [1119, 205] on div "Monthly" at bounding box center [1126, 204] width 127 height 29
click at [992, 203] on div "Annually -20%" at bounding box center [999, 204] width 111 height 22
click at [1128, 211] on div "Monthly" at bounding box center [1126, 204] width 127 height 29
click at [1034, 207] on span "-20%" at bounding box center [1028, 205] width 44 height 20
click at [1118, 204] on div "Monthly" at bounding box center [1126, 204] width 127 height 29
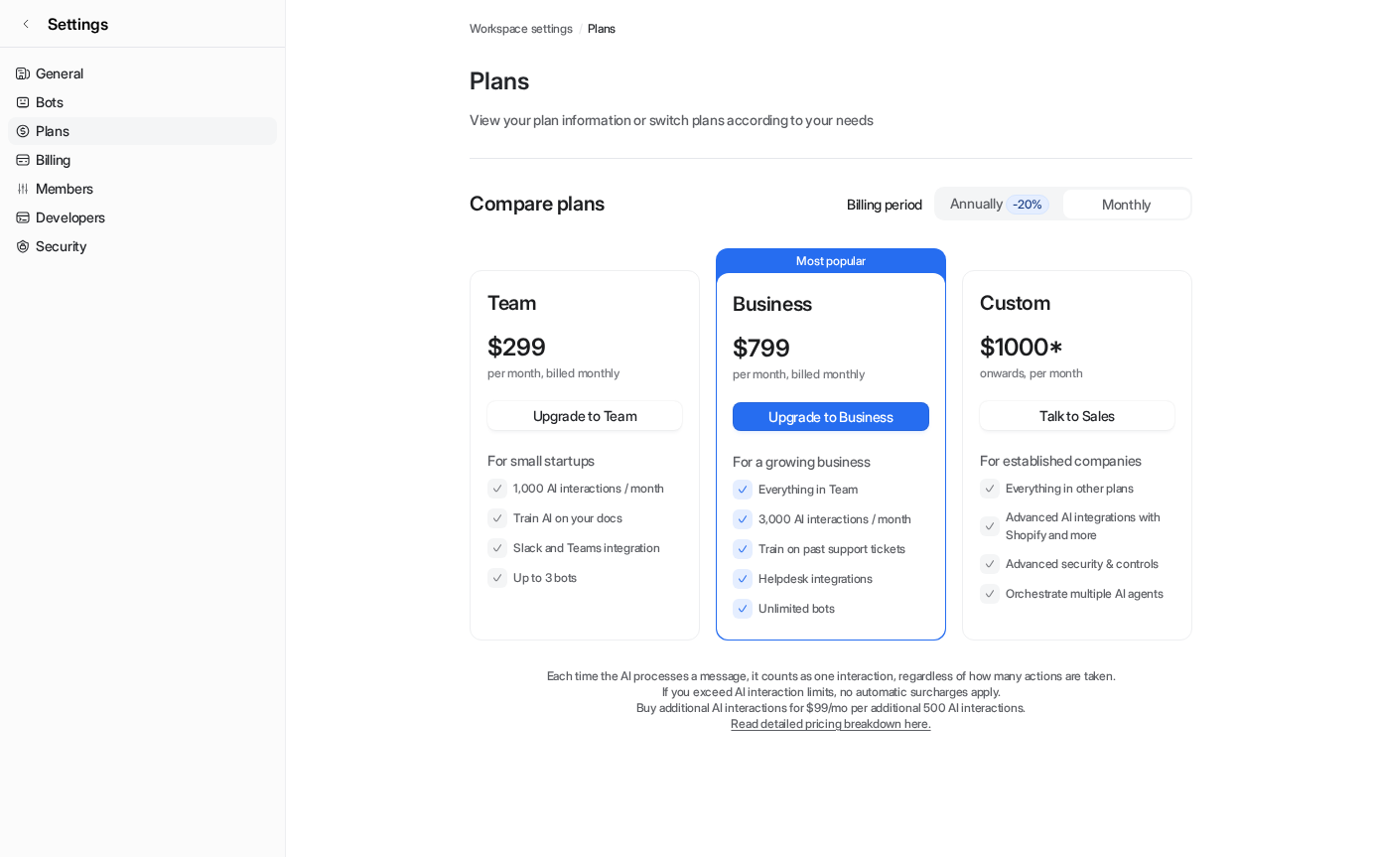
click at [986, 206] on div "Annually -20%" at bounding box center [999, 204] width 111 height 22
click at [1145, 198] on div "Monthly" at bounding box center [1126, 204] width 127 height 29
click at [29, 31] on link "Settings" at bounding box center [142, 24] width 285 height 48
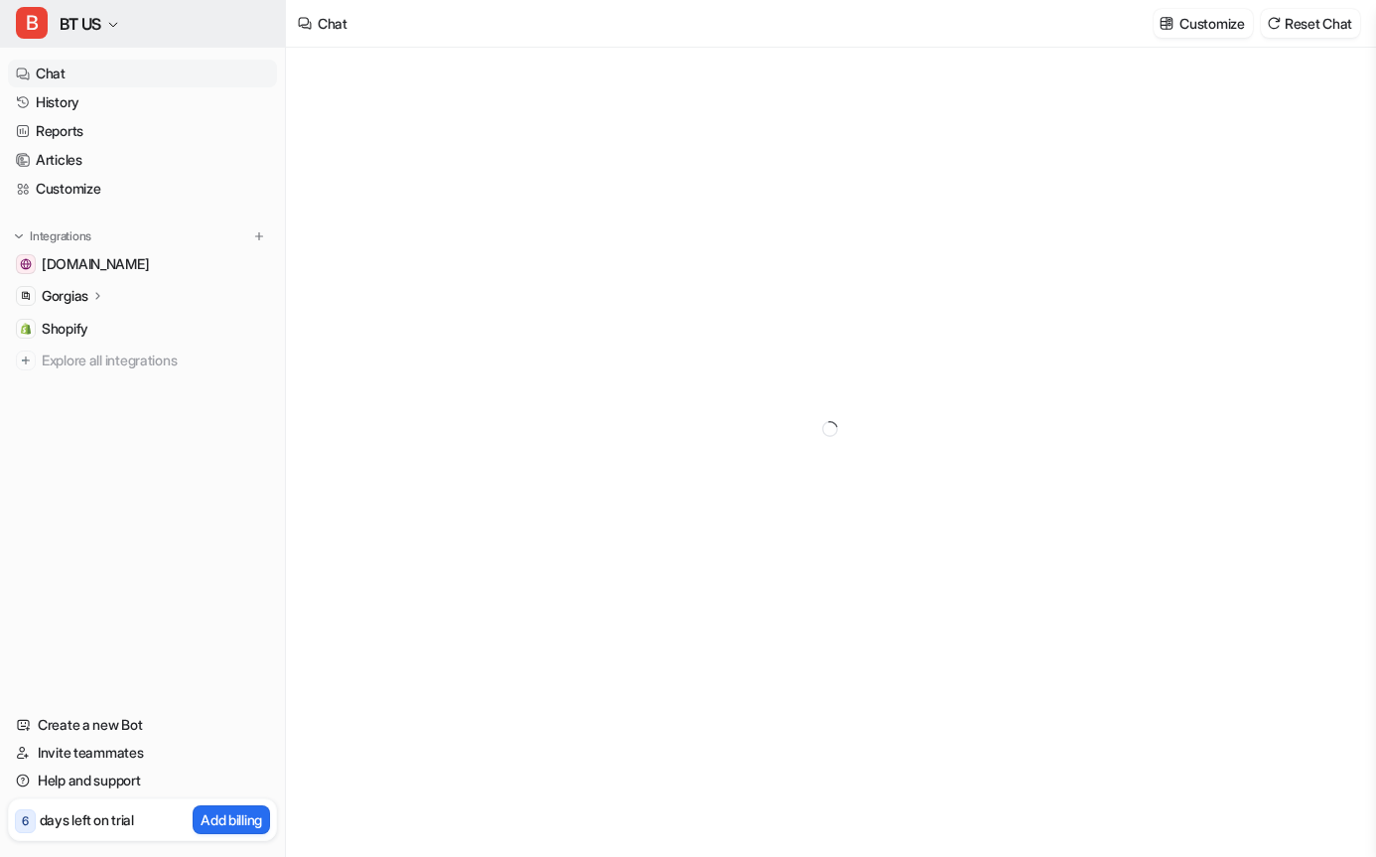
click at [114, 25] on icon "button" at bounding box center [113, 25] width 8 height 4
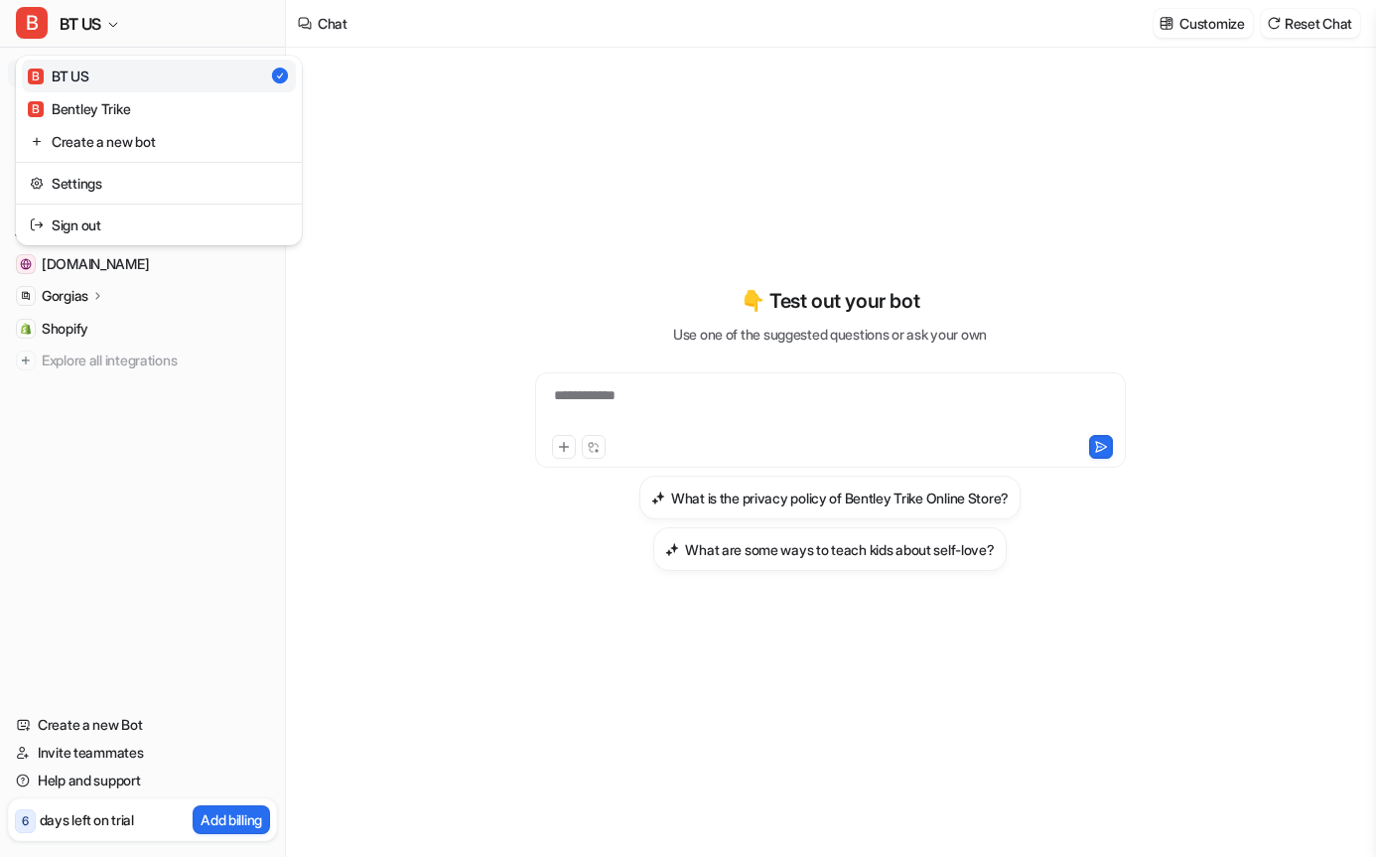
click at [72, 435] on div "B BT US B BT US B Bentley Trike Create a new bot Settings Sign out Chat History…" at bounding box center [143, 428] width 286 height 857
